Goal: Transaction & Acquisition: Download file/media

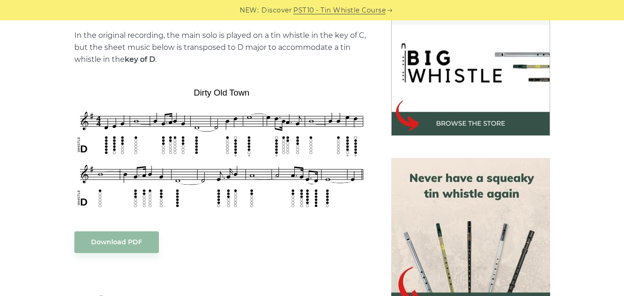
scroll to position [324, 0]
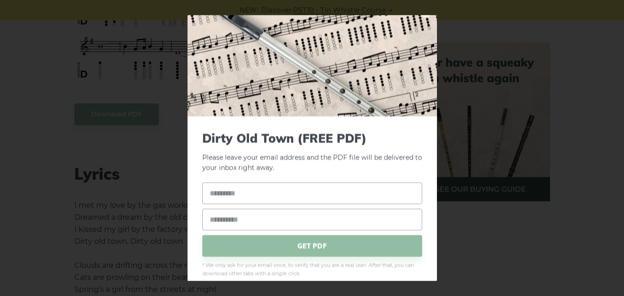
scroll to position [25, 0]
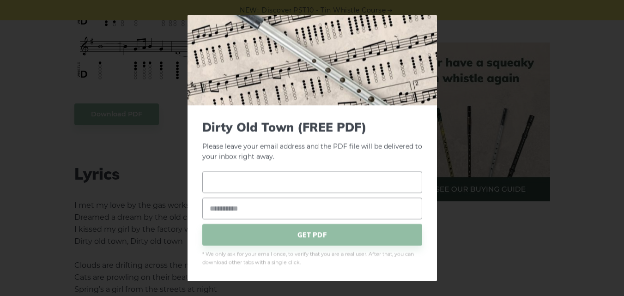
click at [287, 183] on input "text" at bounding box center [312, 182] width 220 height 22
type input "*"
click at [264, 209] on input "email" at bounding box center [312, 209] width 220 height 22
type input "**********"
click at [291, 236] on span "GET PDF" at bounding box center [312, 235] width 220 height 22
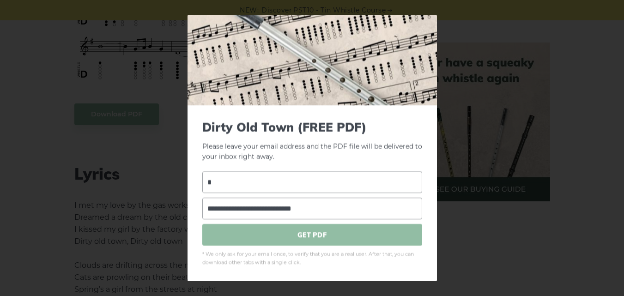
scroll to position [0, 0]
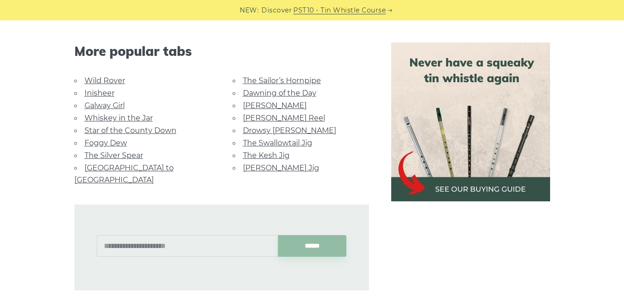
scroll to position [1109, 0]
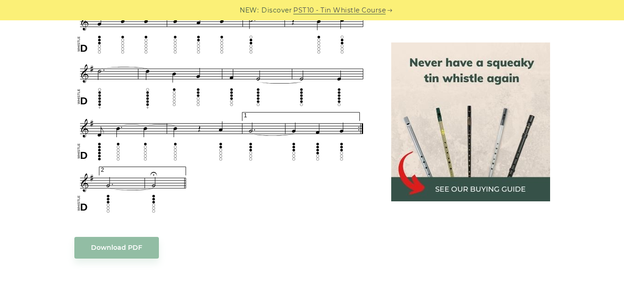
scroll to position [693, 0]
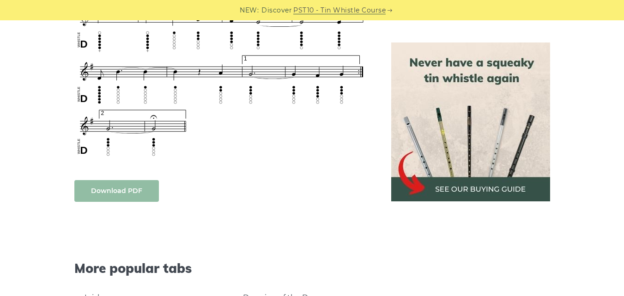
click at [103, 200] on link "Download PDF" at bounding box center [116, 191] width 85 height 22
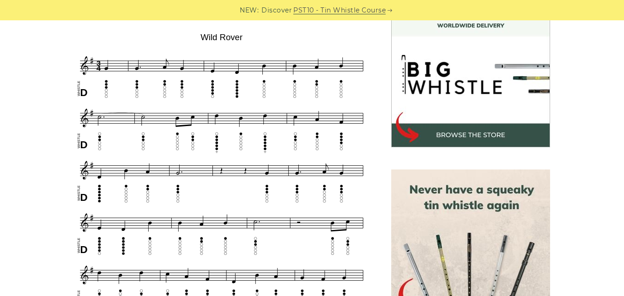
scroll to position [0, 0]
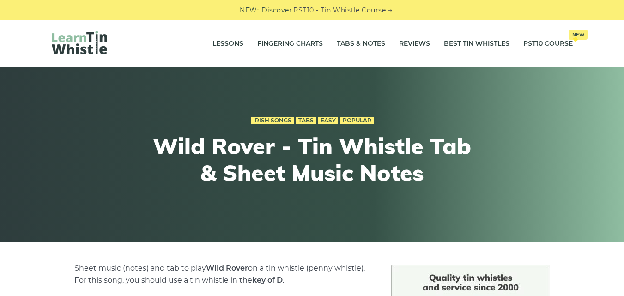
click at [70, 37] on img at bounding box center [79, 43] width 55 height 24
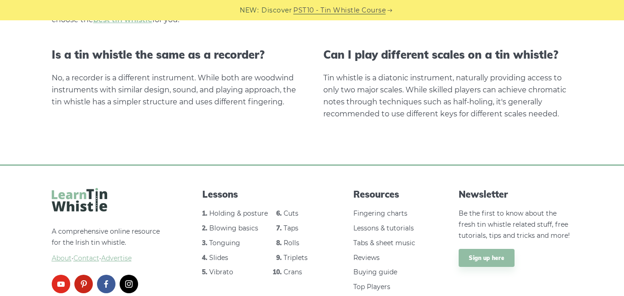
scroll to position [1966, 0]
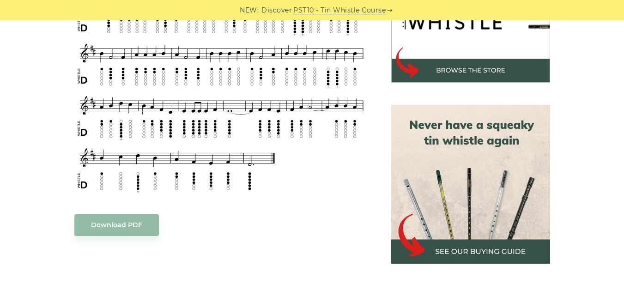
scroll to position [416, 0]
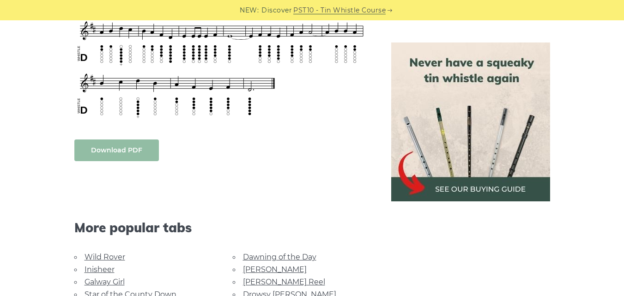
click at [126, 150] on link "Download PDF" at bounding box center [116, 151] width 85 height 22
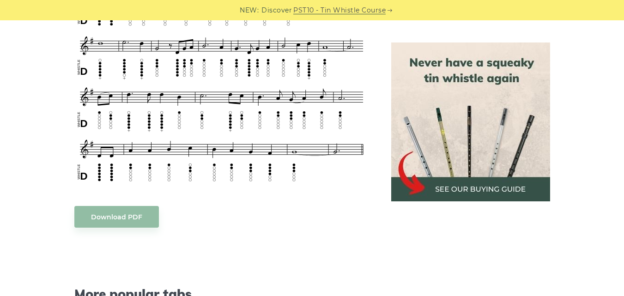
scroll to position [508, 0]
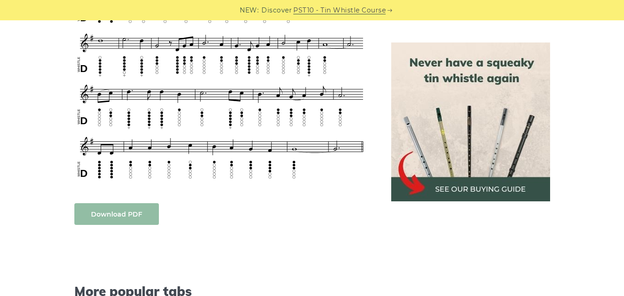
click at [128, 216] on link "Download PDF" at bounding box center [116, 214] width 85 height 22
